Goal: Navigation & Orientation: Find specific page/section

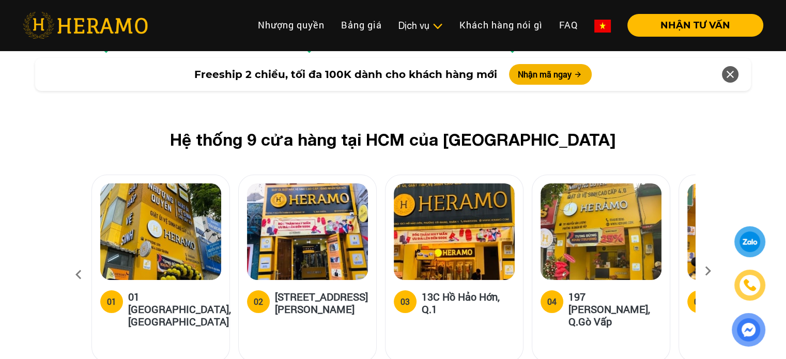
scroll to position [3919, 0]
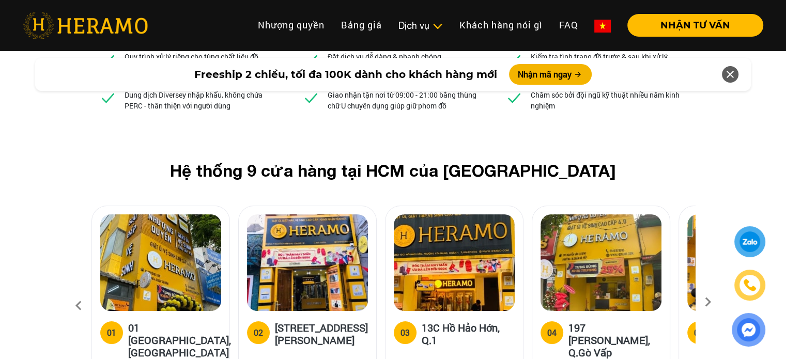
click at [707, 302] on icon at bounding box center [708, 305] width 19 height 7
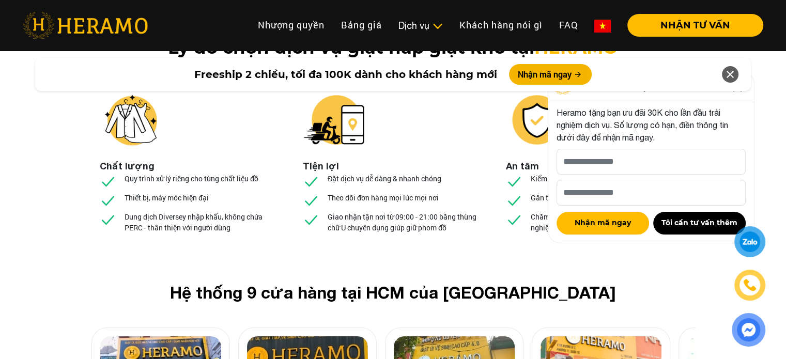
scroll to position [3781, 0]
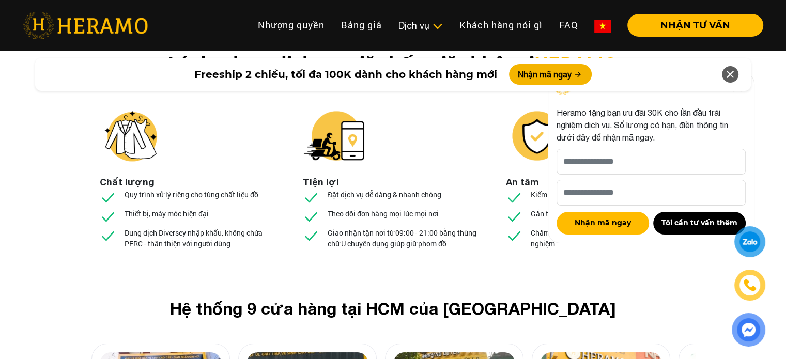
click at [730, 80] on icon at bounding box center [730, 74] width 12 height 19
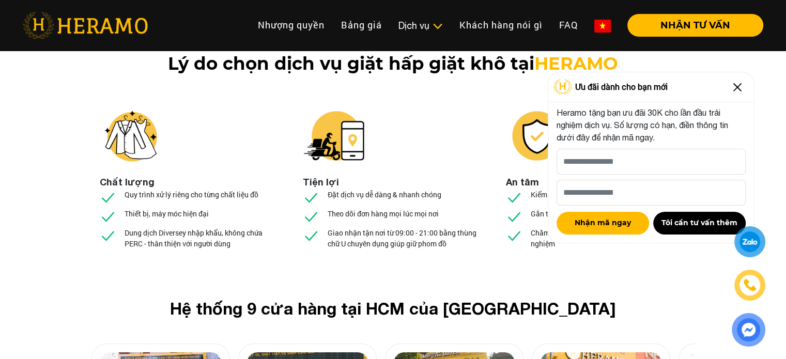
click at [738, 79] on img at bounding box center [737, 87] width 17 height 17
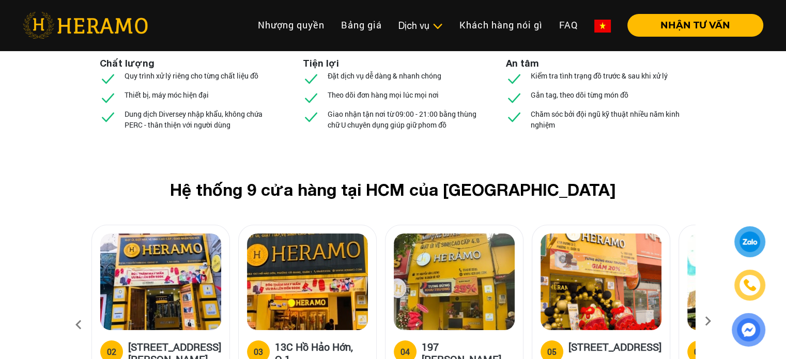
scroll to position [3930, 0]
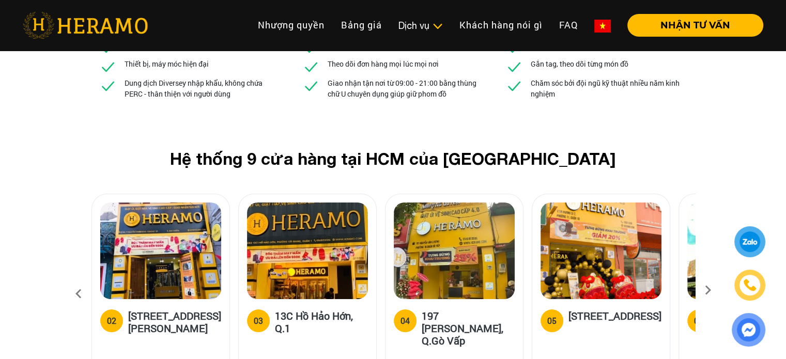
click at [708, 290] on icon at bounding box center [708, 293] width 19 height 7
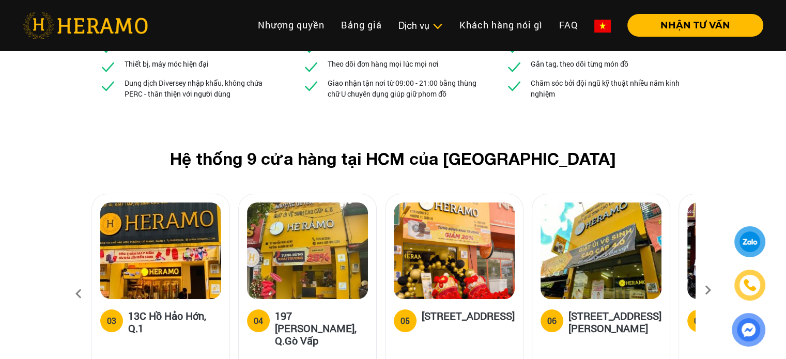
click at [708, 290] on icon at bounding box center [708, 293] width 19 height 7
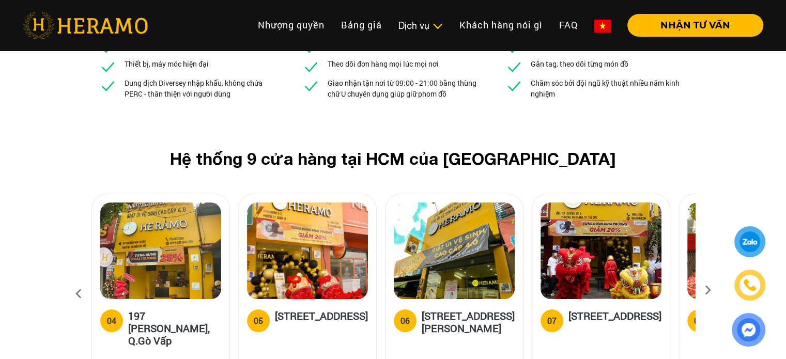
click at [708, 290] on icon at bounding box center [708, 293] width 19 height 7
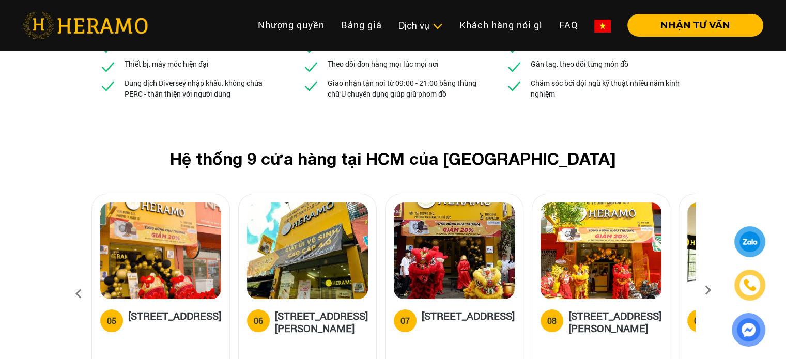
click at [708, 290] on icon at bounding box center [708, 293] width 19 height 7
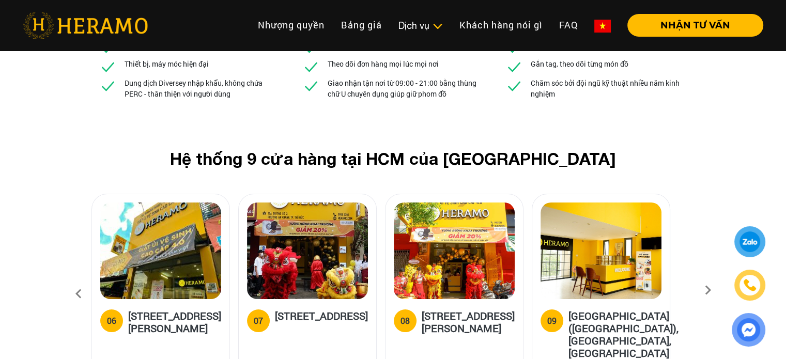
click at [708, 290] on icon at bounding box center [708, 293] width 19 height 7
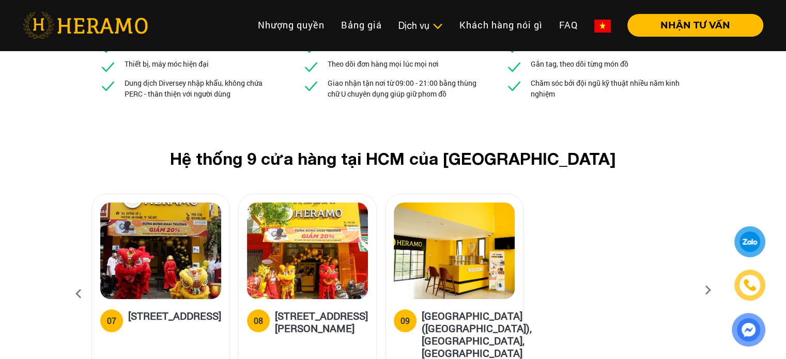
click at [76, 280] on icon at bounding box center [78, 294] width 19 height 28
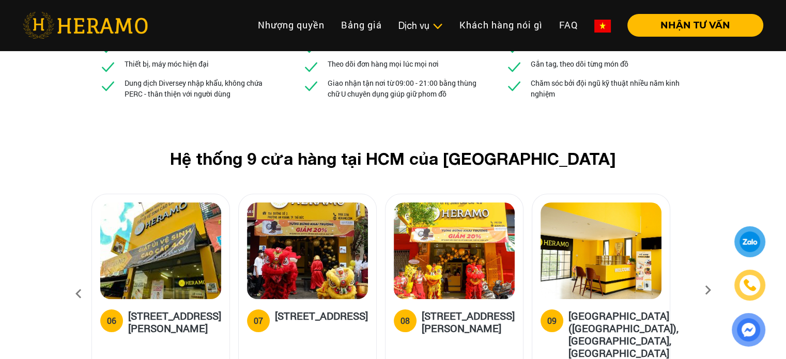
click at [75, 280] on icon at bounding box center [78, 294] width 19 height 28
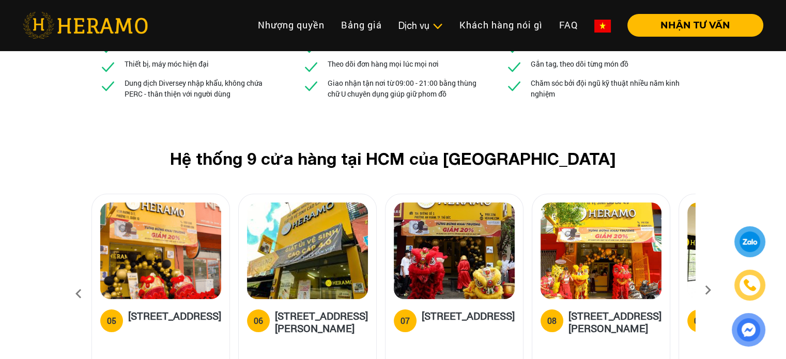
click at [75, 280] on icon at bounding box center [78, 294] width 19 height 28
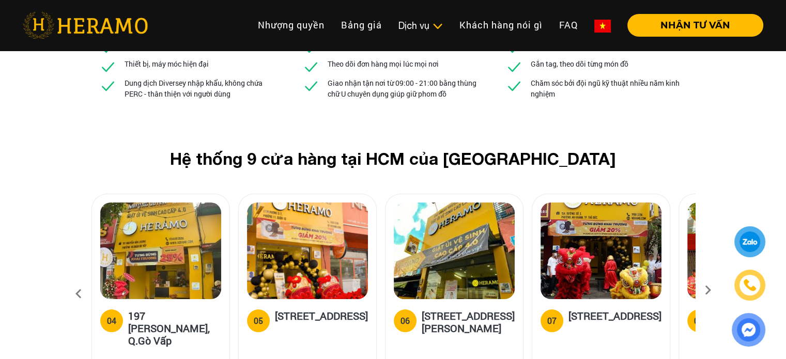
click at [75, 280] on icon at bounding box center [78, 294] width 19 height 28
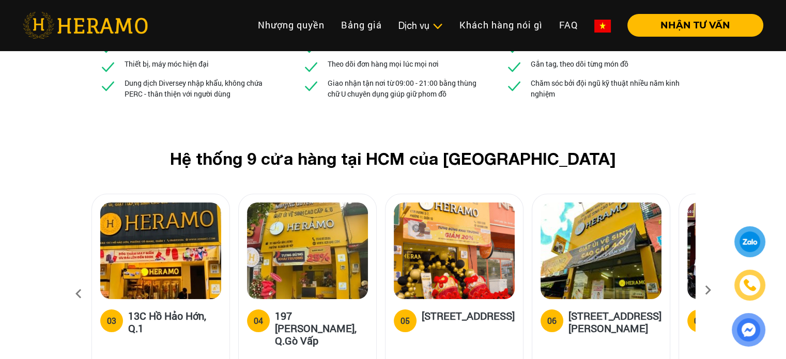
click at [75, 280] on icon at bounding box center [78, 294] width 19 height 28
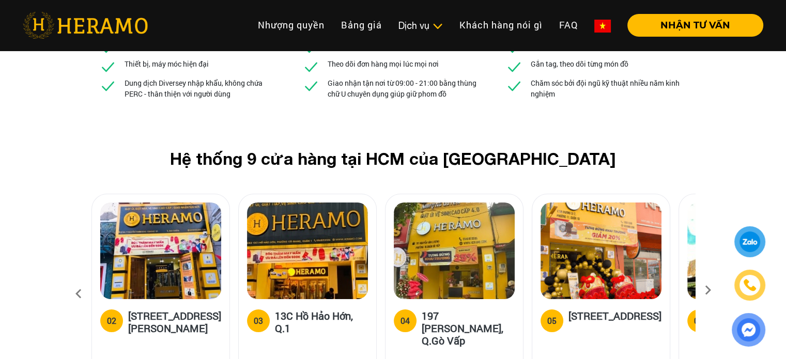
click at [75, 280] on icon at bounding box center [78, 294] width 19 height 28
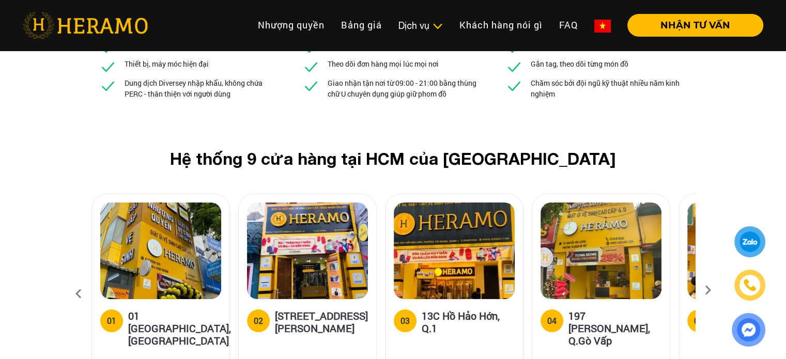
click at [75, 280] on icon at bounding box center [78, 294] width 19 height 28
click at [188, 203] on img at bounding box center [160, 251] width 121 height 97
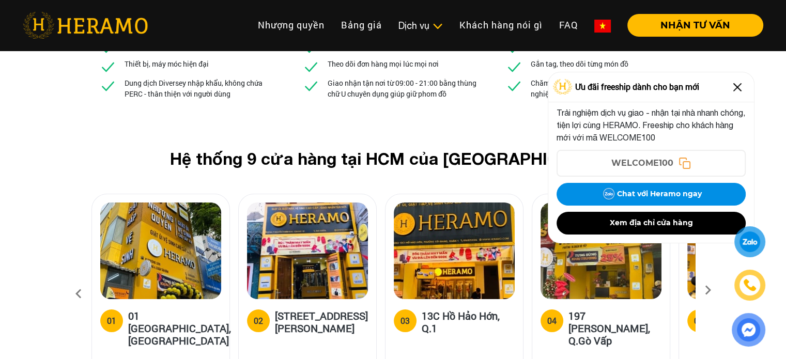
click at [735, 87] on img at bounding box center [737, 87] width 17 height 17
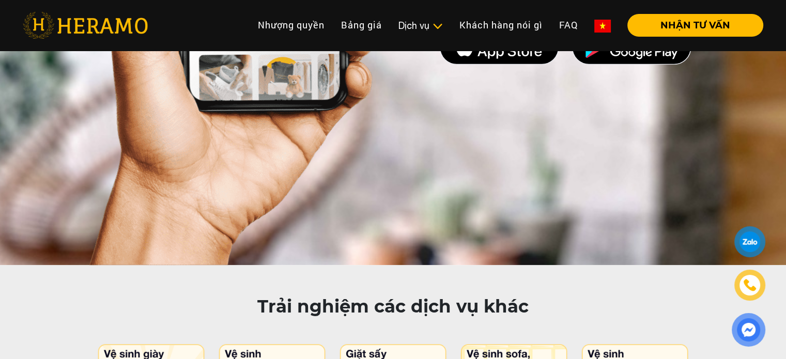
scroll to position [5043, 0]
